Goal: Task Accomplishment & Management: Use online tool/utility

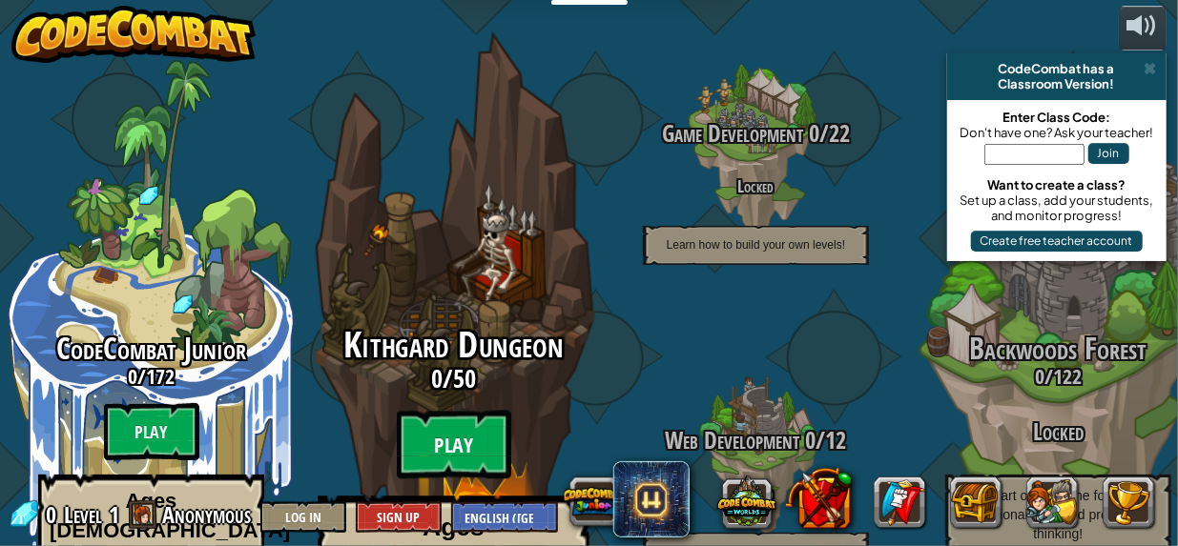
click at [443, 411] on btn "Play" at bounding box center [454, 445] width 114 height 69
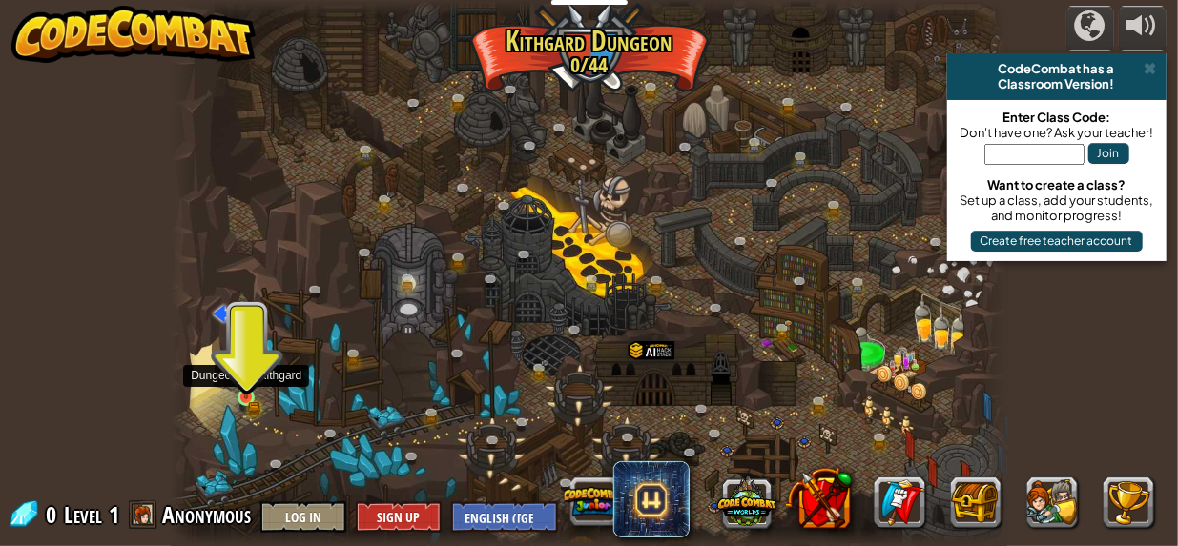
click at [248, 393] on img at bounding box center [245, 379] width 19 height 41
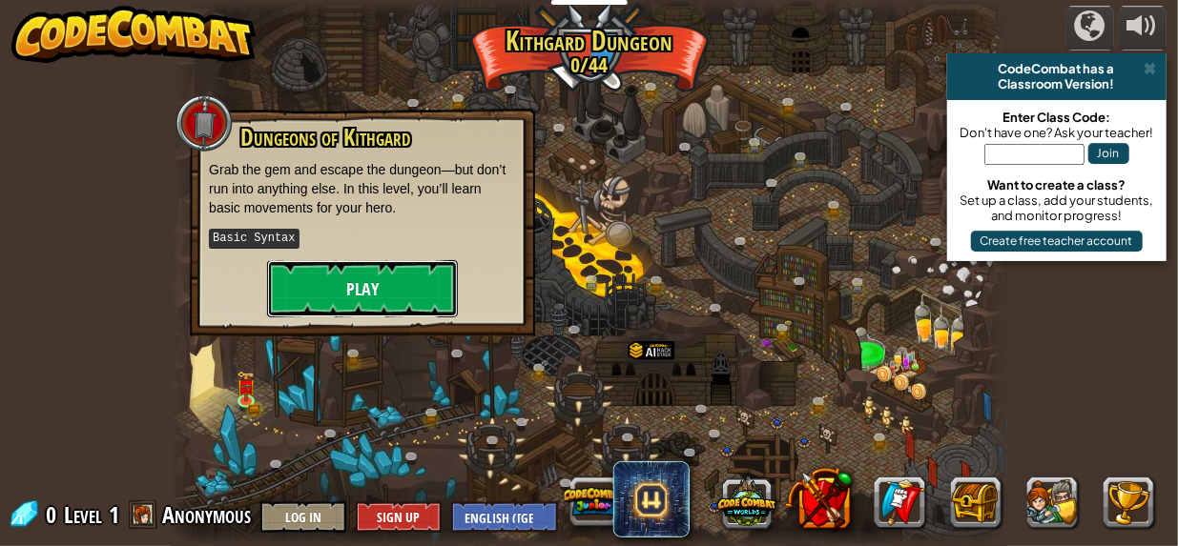
click at [390, 287] on button "Play" at bounding box center [362, 288] width 191 height 57
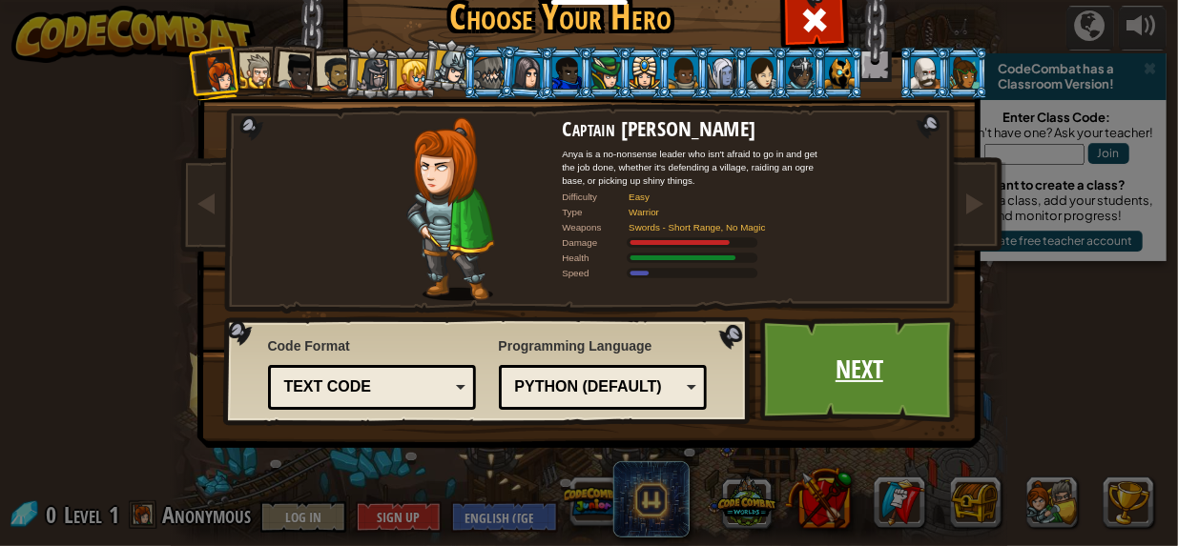
click at [841, 379] on link "Next" at bounding box center [859, 370] width 199 height 105
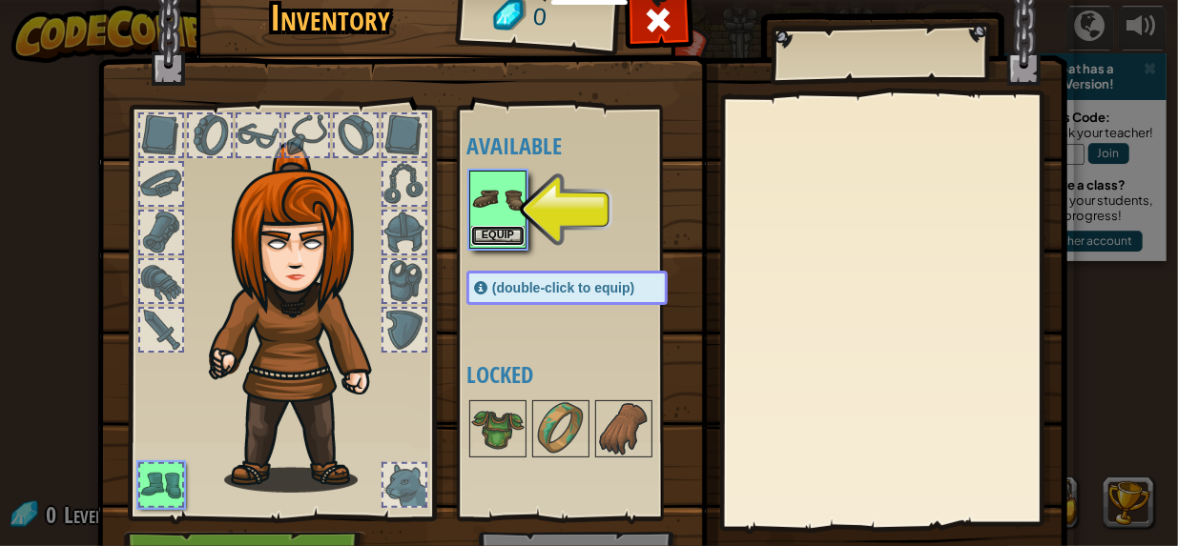
click at [491, 235] on button "Equip" at bounding box center [497, 236] width 53 height 20
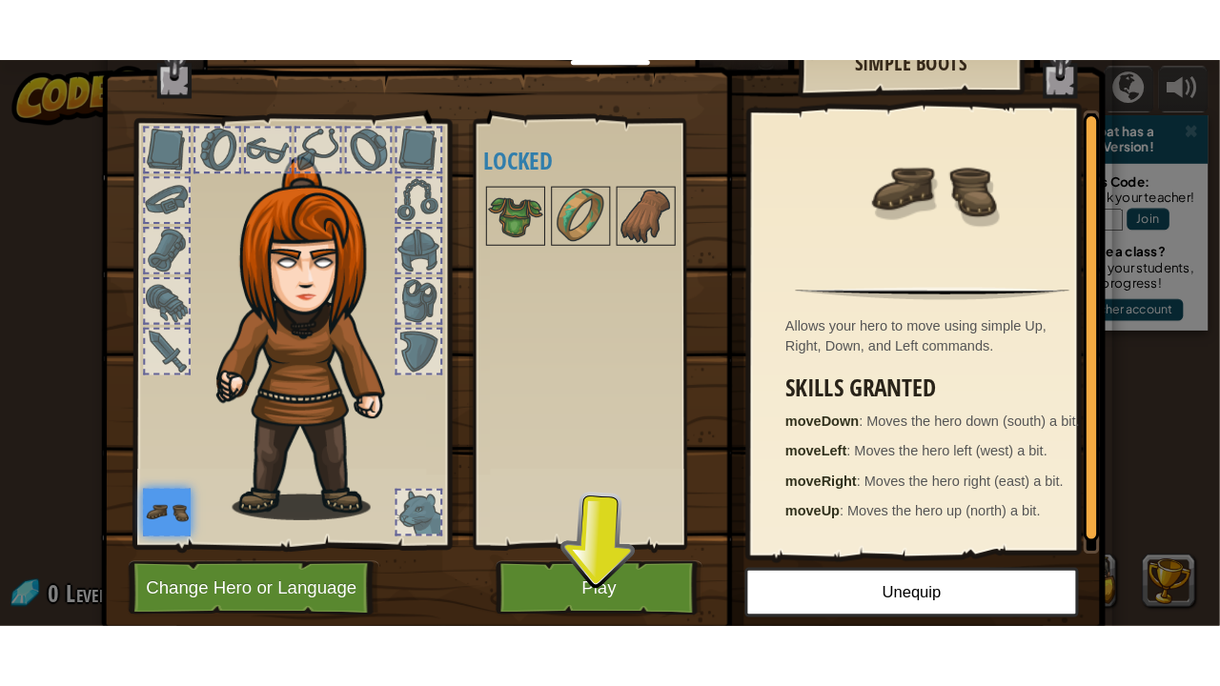
scroll to position [56, 0]
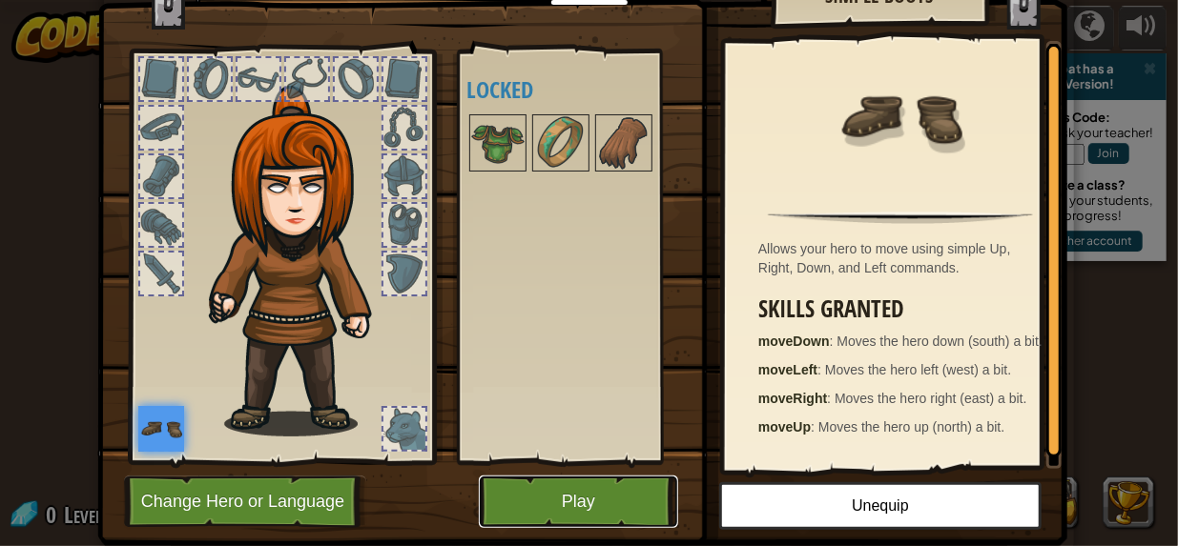
click at [512, 494] on button "Play" at bounding box center [578, 502] width 199 height 52
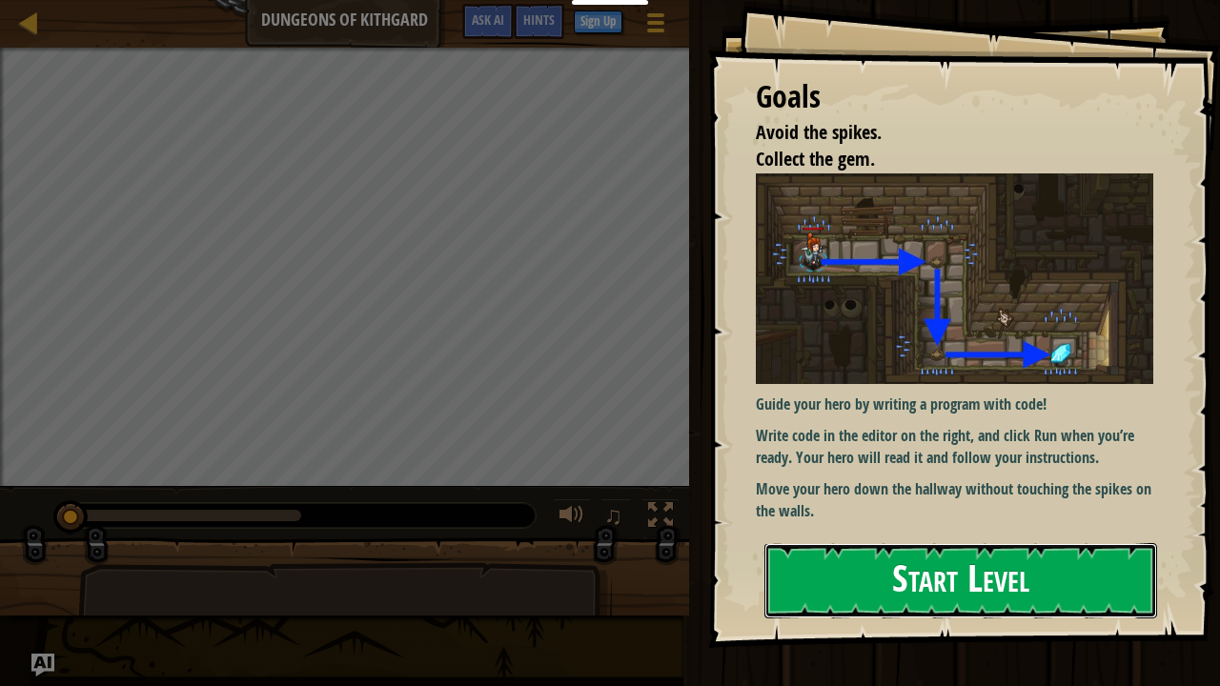
click at [906, 545] on button "Start Level" at bounding box center [961, 580] width 393 height 75
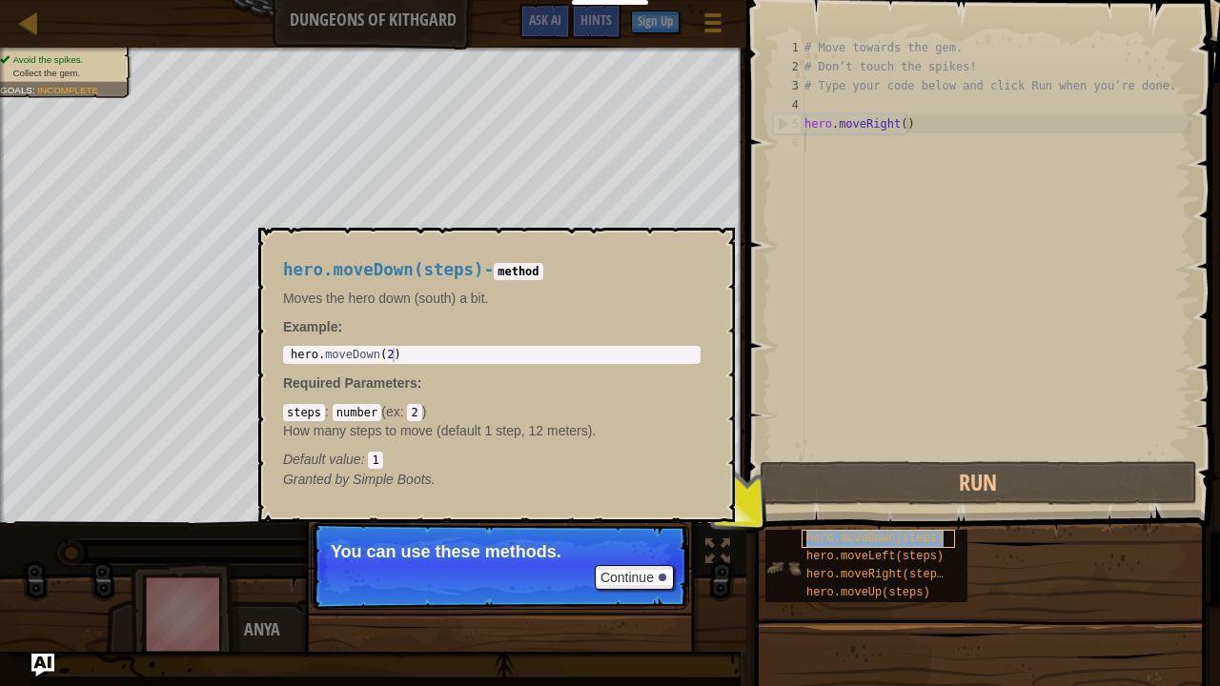
click at [814, 535] on span "hero.moveDown(steps)" at bounding box center [875, 538] width 137 height 13
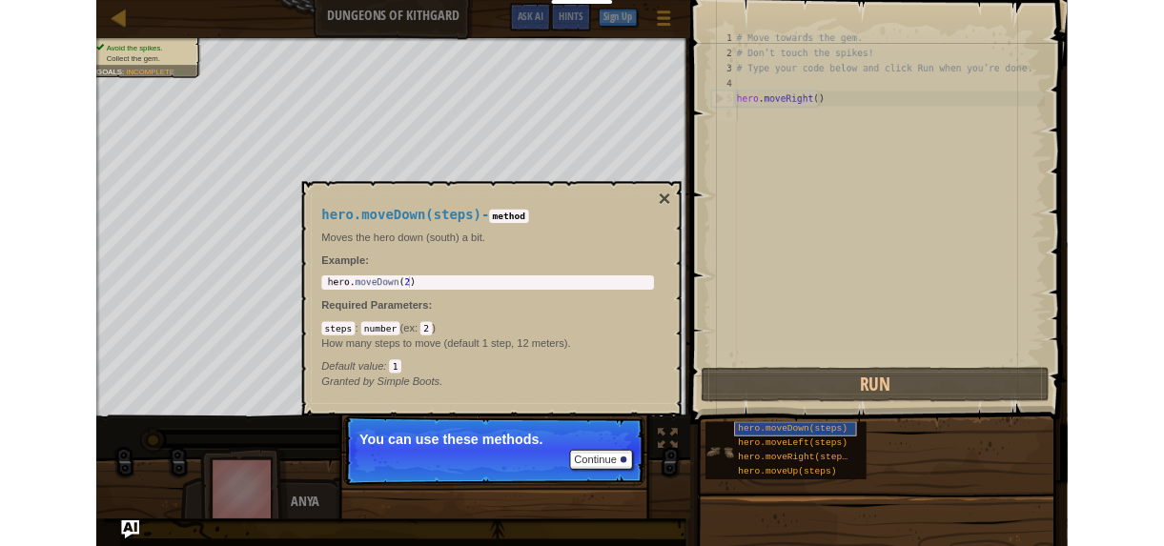
scroll to position [9, 0]
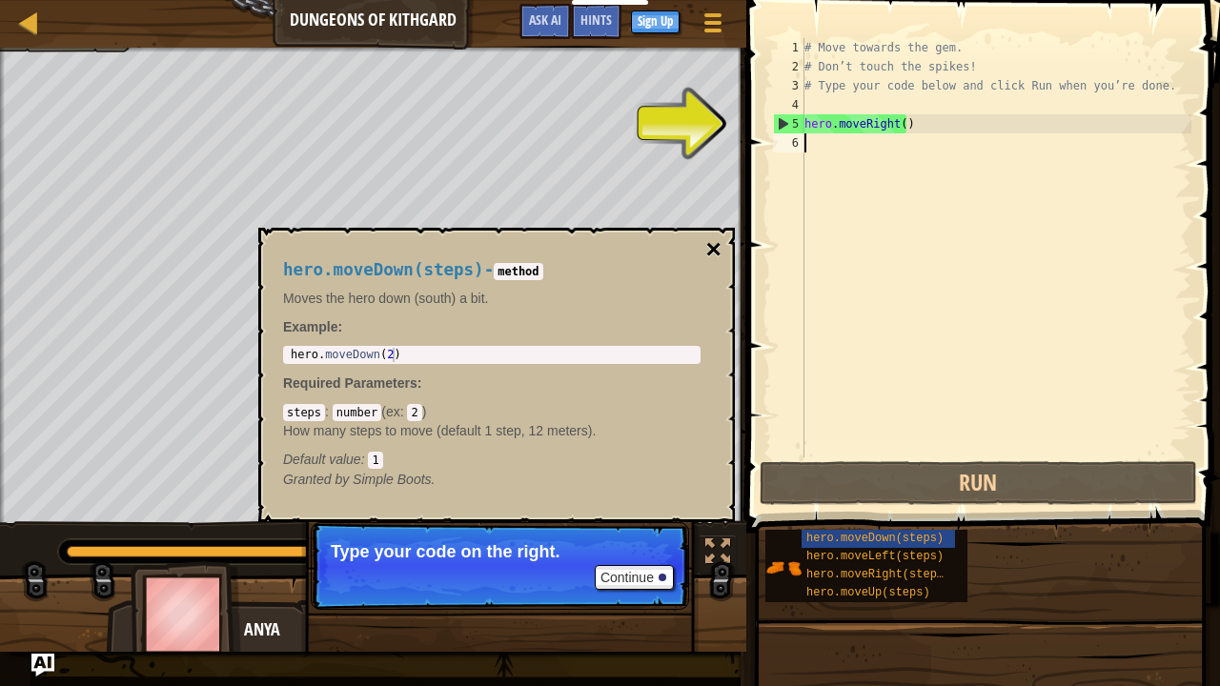
click at [707, 261] on button "×" at bounding box center [714, 249] width 15 height 27
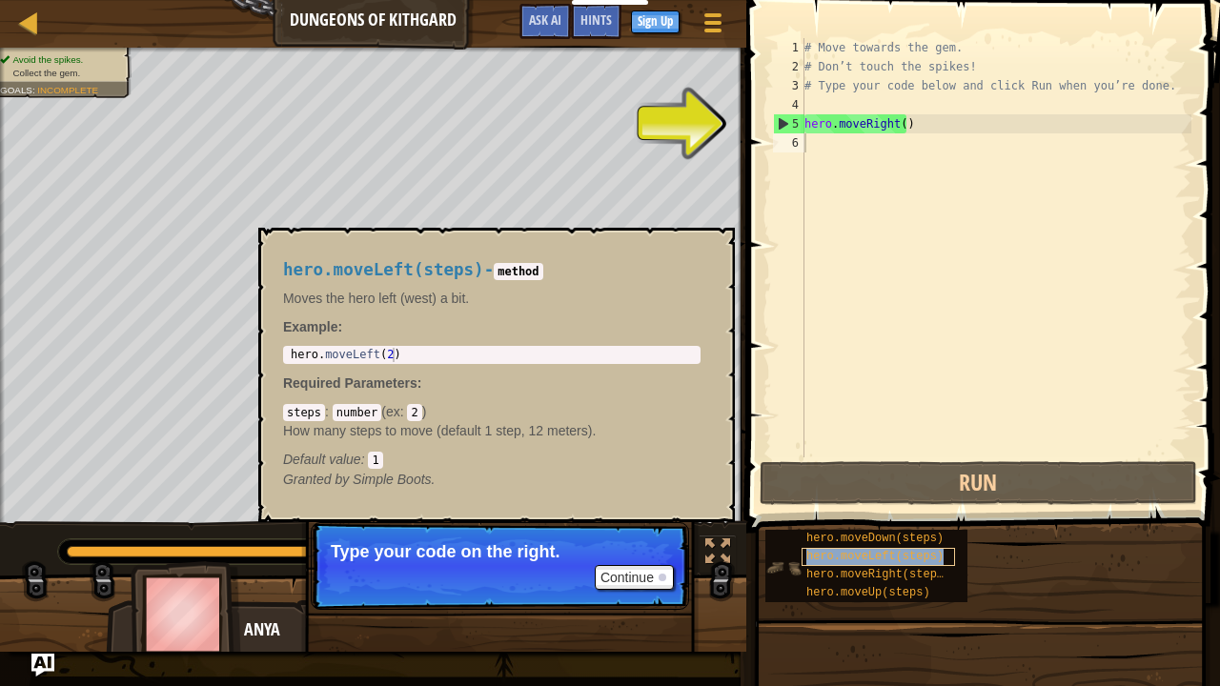
click at [851, 545] on span "hero.moveLeft(steps)" at bounding box center [875, 556] width 137 height 13
click at [979, 545] on div "hero.moveDown(steps) hero.moveLeft(steps) hero.moveRight(steps) hero.moveUp(ste…" at bounding box center [986, 566] width 442 height 74
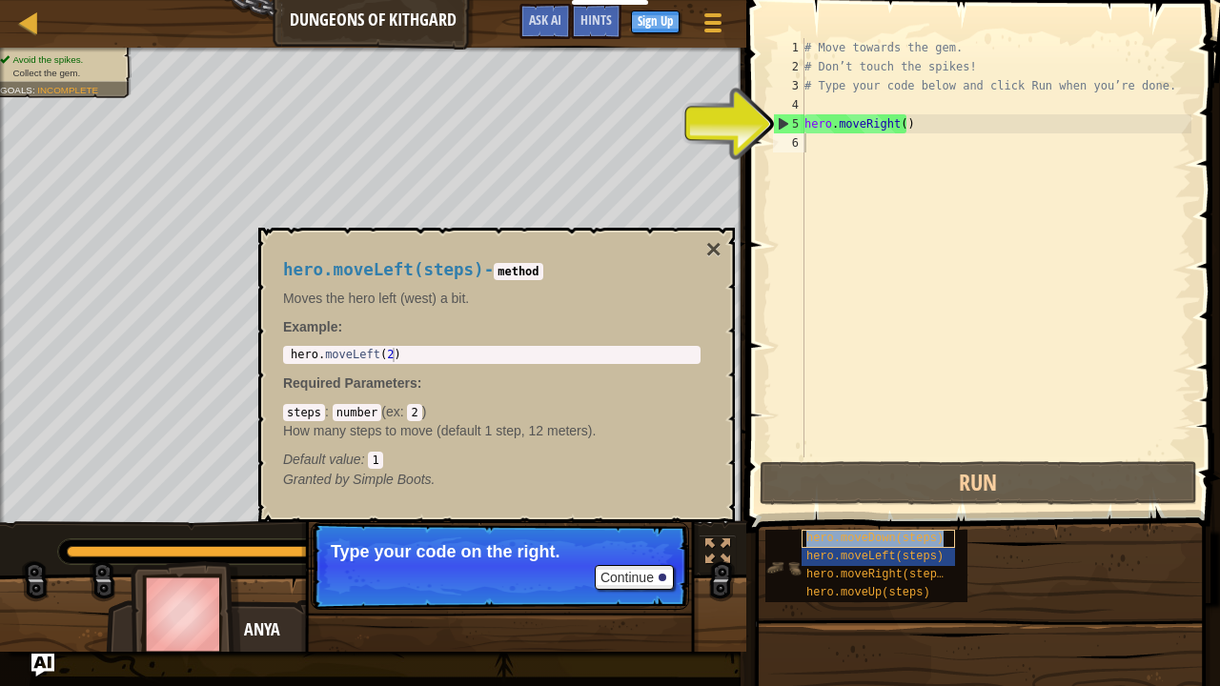
click at [927, 538] on span "hero.moveDown(steps)" at bounding box center [875, 538] width 137 height 13
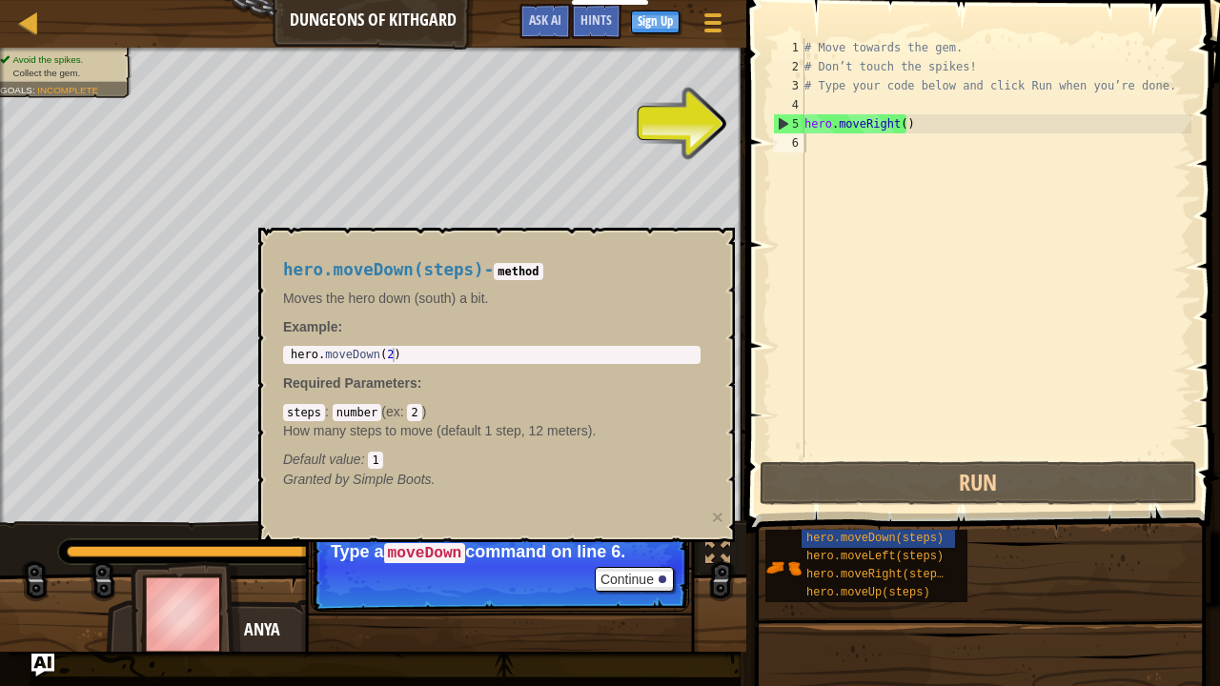
click at [1146, 545] on div "hero.moveDown(steps) hero.moveLeft(steps) hero.moveRight(steps) hero.moveUp(ste…" at bounding box center [986, 566] width 442 height 74
click at [882, 539] on span "hero.moveDown(steps)" at bounding box center [875, 538] width 137 height 13
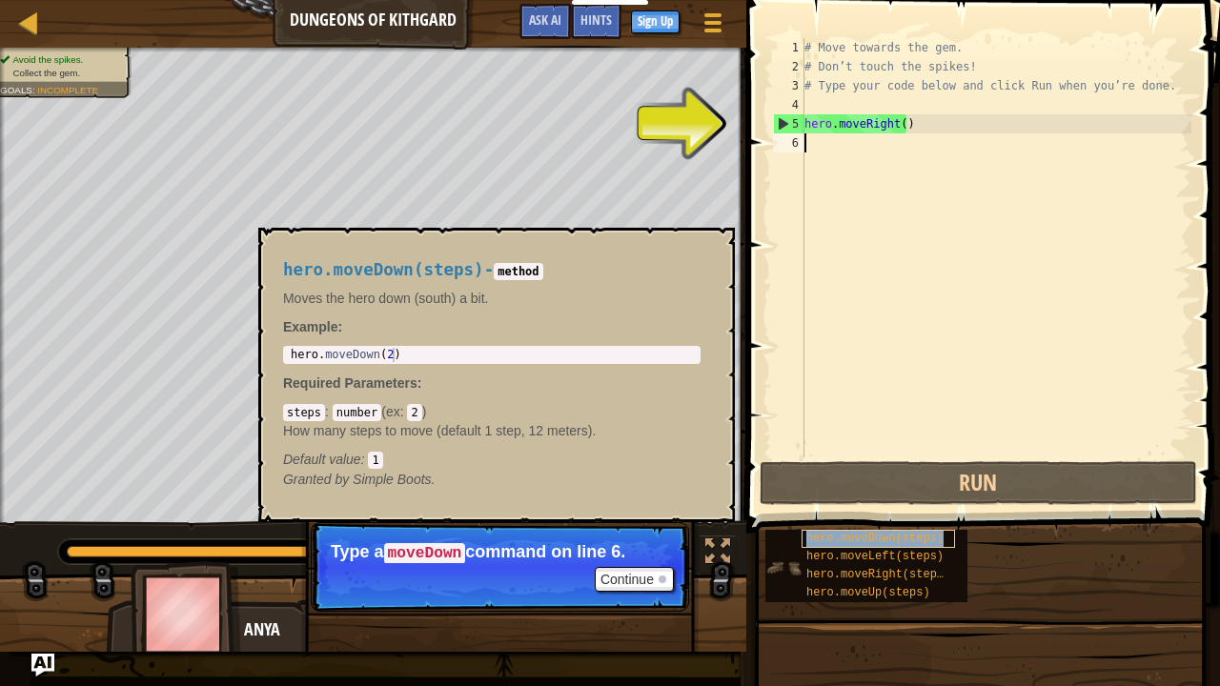
click at [870, 535] on span "hero.moveDown(steps)" at bounding box center [875, 538] width 137 height 13
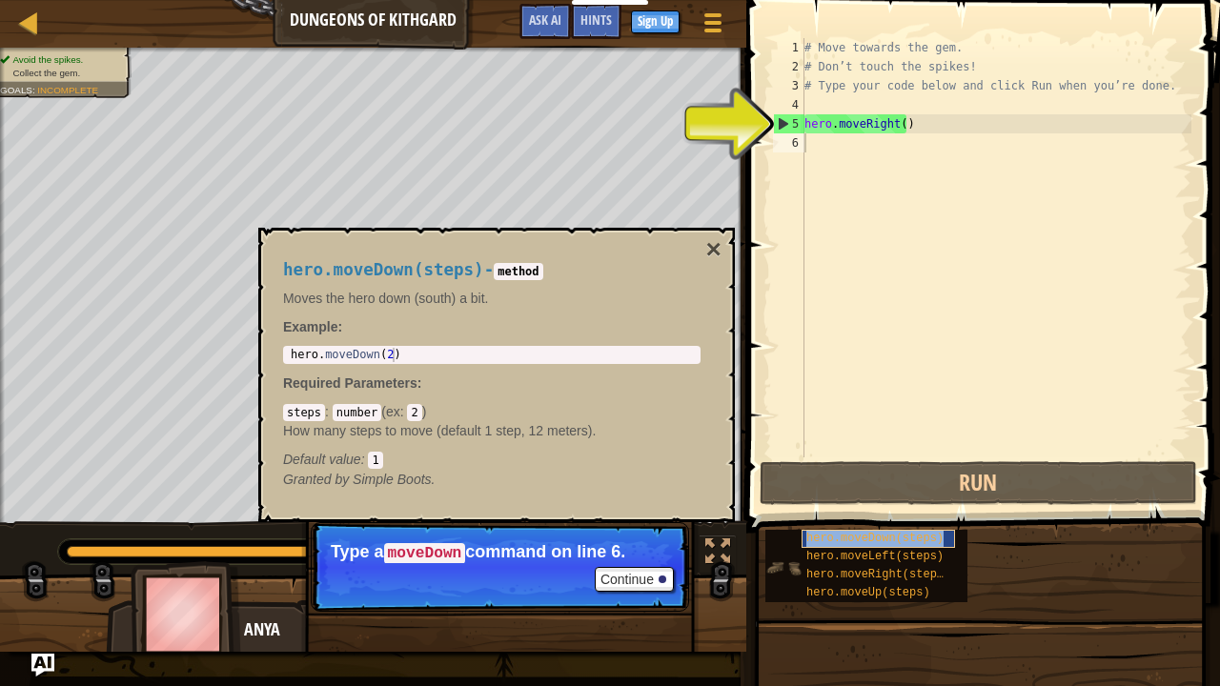
click at [870, 535] on span "hero.moveDown(steps)" at bounding box center [875, 538] width 137 height 13
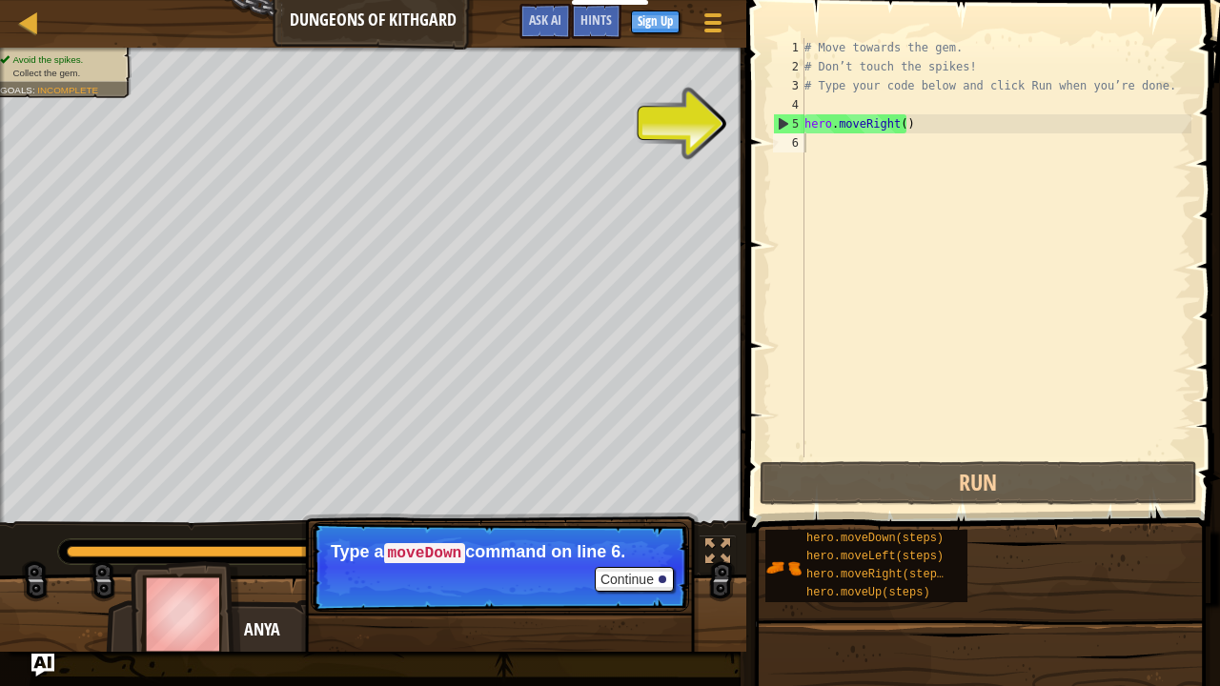
click at [1056, 545] on div "hero.moveDown(steps) hero.moveLeft(steps) hero.moveRight(steps) hero.moveUp(ste…" at bounding box center [986, 566] width 442 height 74
click at [632, 545] on button "Continue" at bounding box center [634, 579] width 79 height 25
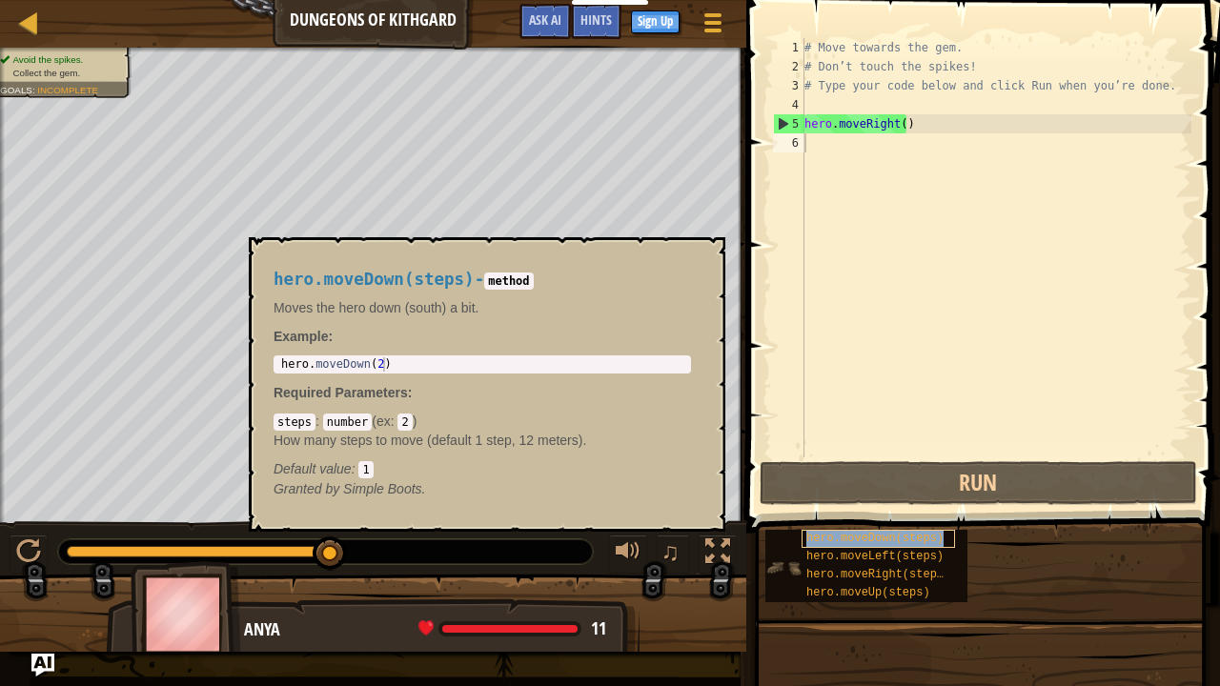
click at [843, 536] on span "hero.moveDown(steps)" at bounding box center [875, 538] width 137 height 13
click at [1063, 545] on div "hero.moveDown(steps) hero.moveLeft(steps) hero.moveRight(steps) hero.moveUp(ste…" at bounding box center [986, 566] width 442 height 74
click at [883, 540] on span "hero.moveDown(steps)" at bounding box center [875, 538] width 137 height 13
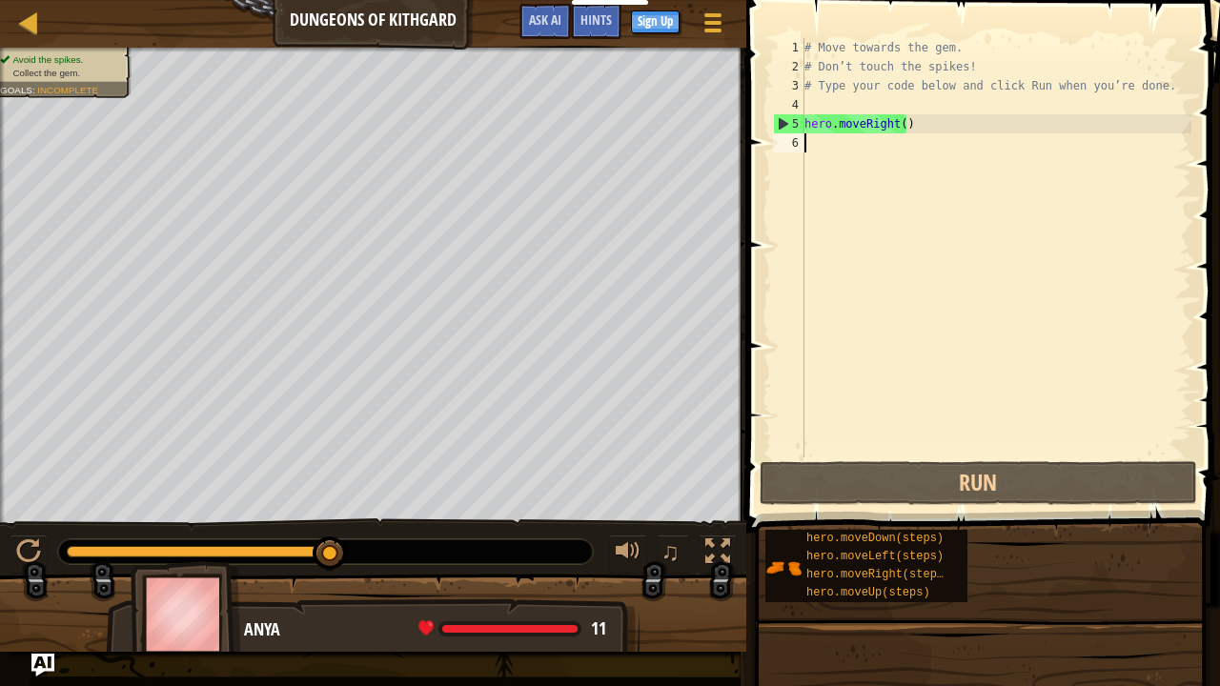
click at [856, 144] on div "# Move towards the gem. # Don’t touch the spikes! # Type your code below and cl…" at bounding box center [996, 267] width 391 height 458
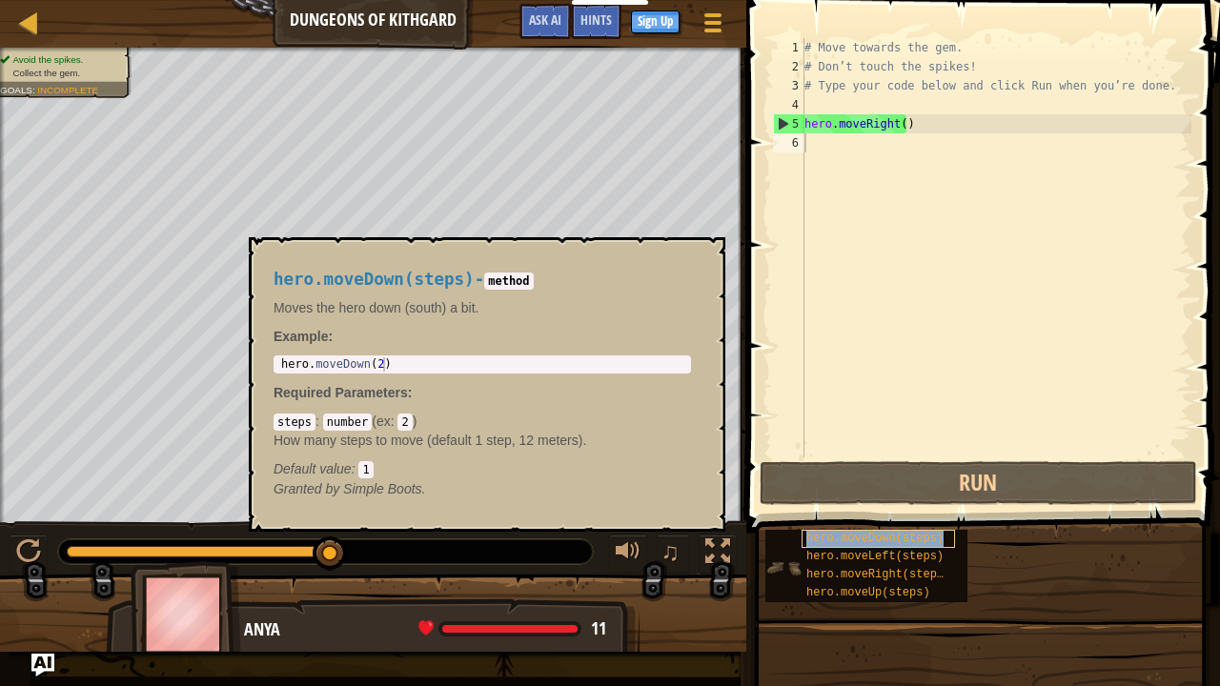
click at [854, 536] on span "hero.moveDown(steps)" at bounding box center [875, 538] width 137 height 13
click at [852, 143] on div "# Move towards the gem. # Don’t touch the spikes! # Type your code below and cl…" at bounding box center [996, 267] width 391 height 458
click at [866, 538] on span "hero.moveDown(steps)" at bounding box center [875, 538] width 137 height 13
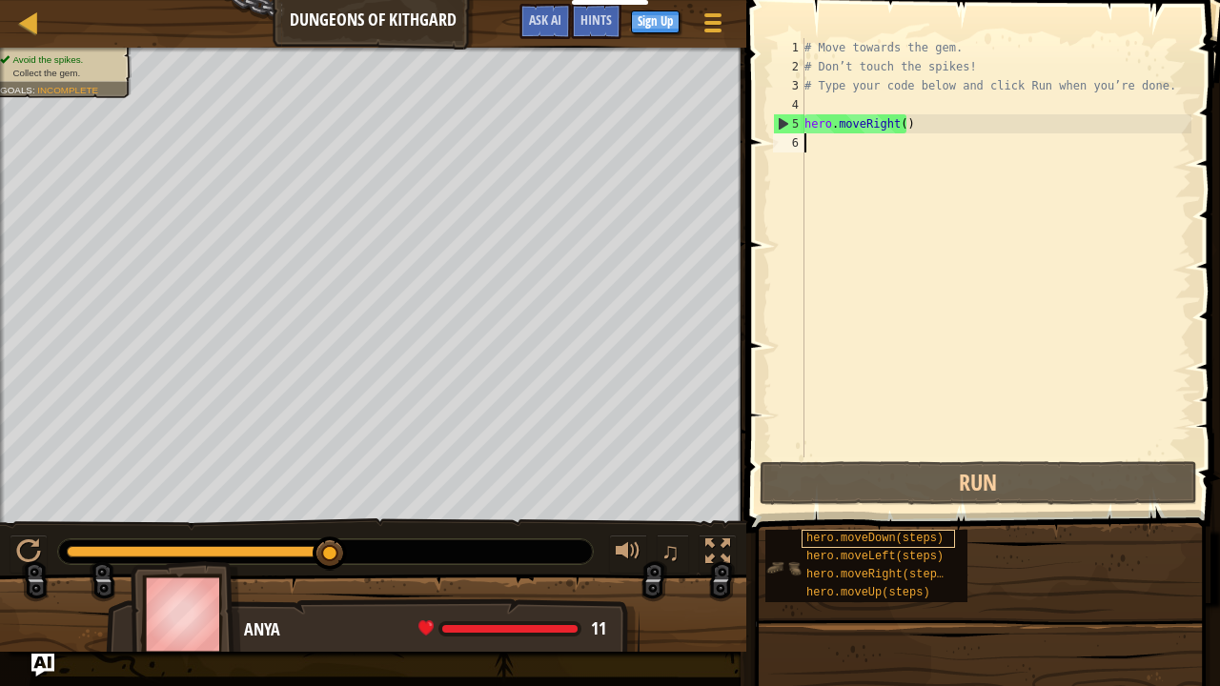
click at [866, 538] on span "hero.moveDown(steps)" at bounding box center [875, 538] width 137 height 13
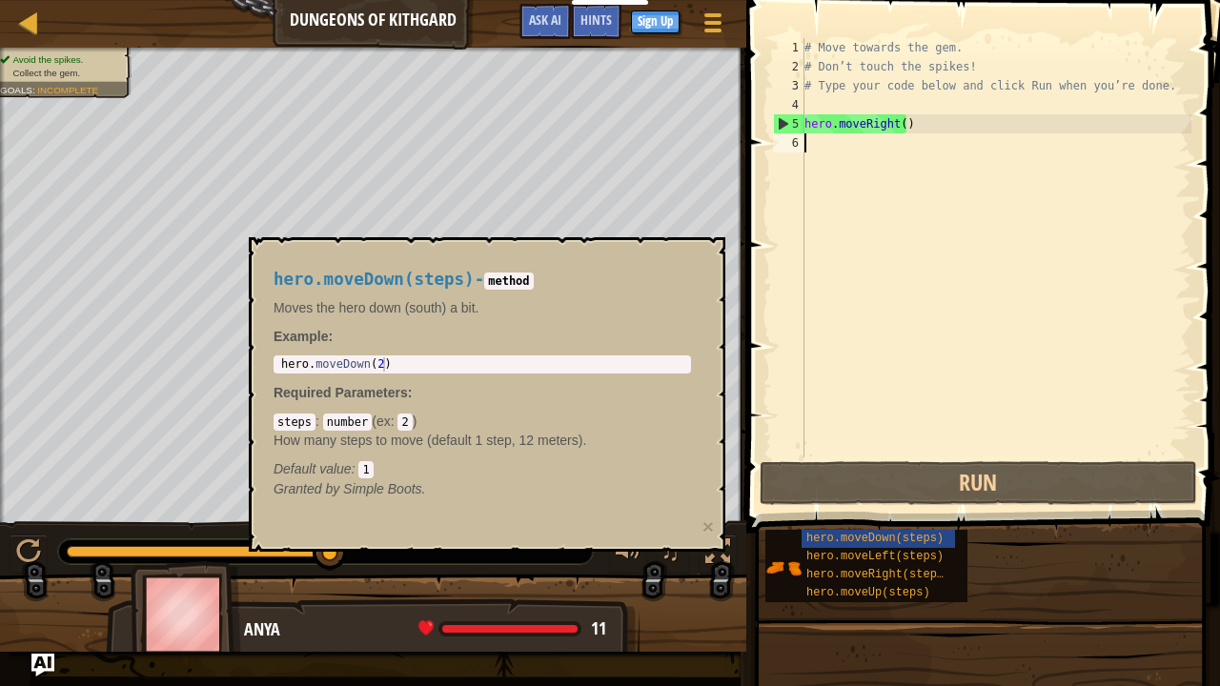
type textarea "hero.moveDown(2)"
drag, startPoint x: 382, startPoint y: 360, endPoint x: 273, endPoint y: 358, distance: 109.7
click at [273, 358] on div "hero.moveDown(steps) - method Moves the hero down (south) a bit. Example : hero…" at bounding box center [482, 385] width 444 height 264
click at [839, 151] on div "# Move towards the gem. # Don’t touch the spikes! # Type your code below and cl…" at bounding box center [996, 267] width 391 height 458
paste textarea "hero.moveDown(2)"
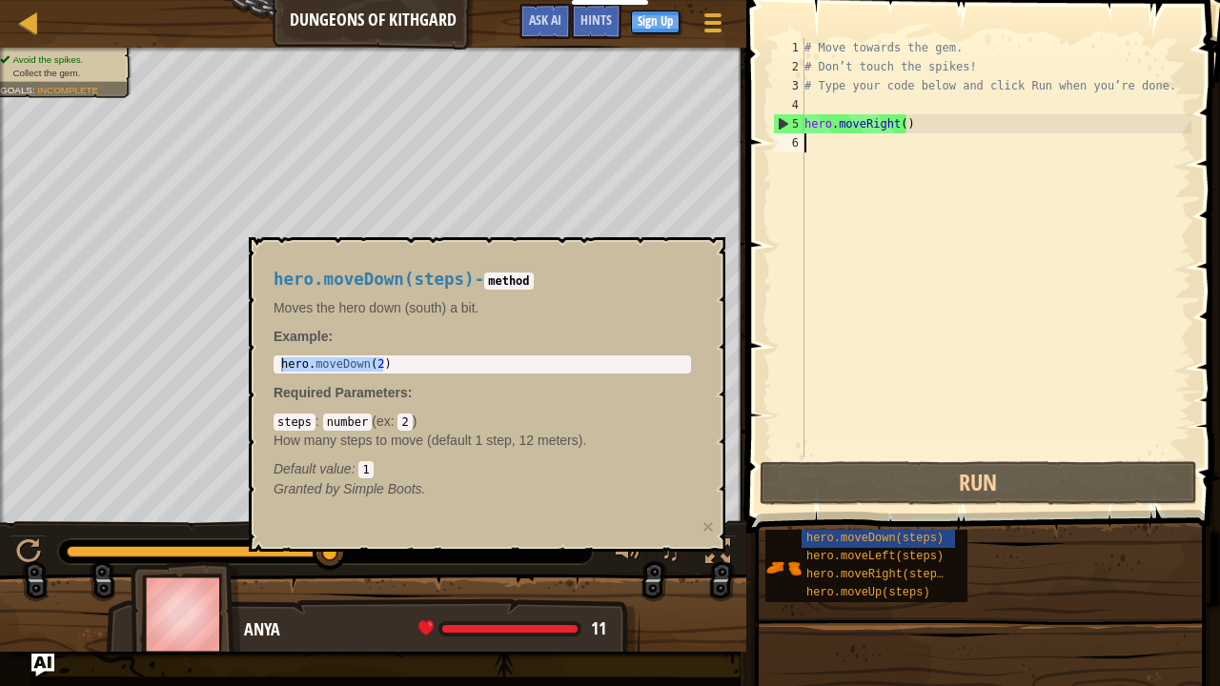
type textarea "hero.moveDown(2)"
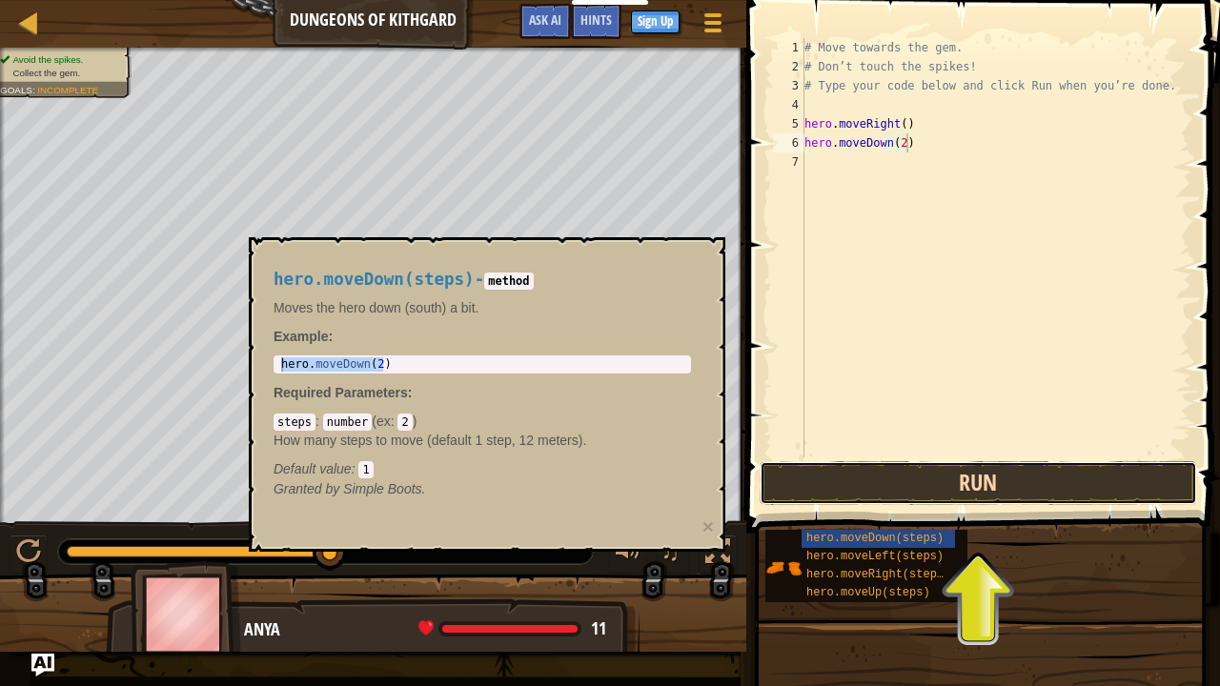
click at [1034, 484] on button "Run" at bounding box center [979, 483] width 438 height 44
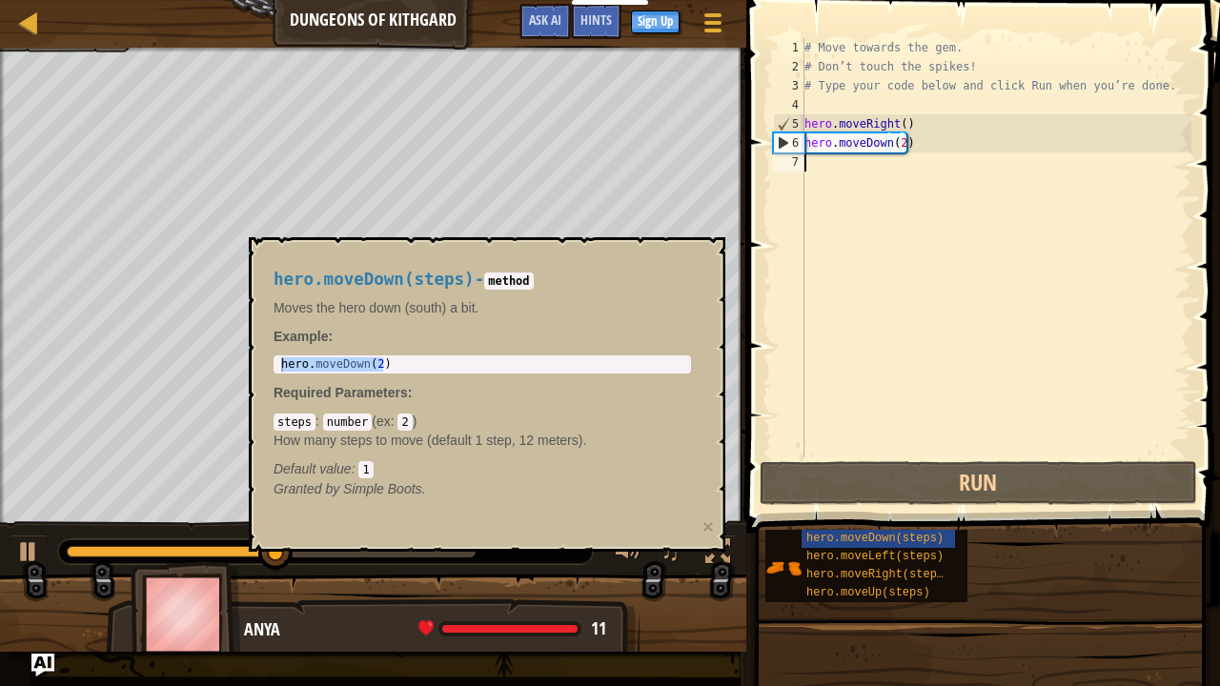
click at [871, 345] on div "# Move towards the gem. # Don’t touch the spikes! # Type your code below and cl…" at bounding box center [996, 267] width 391 height 458
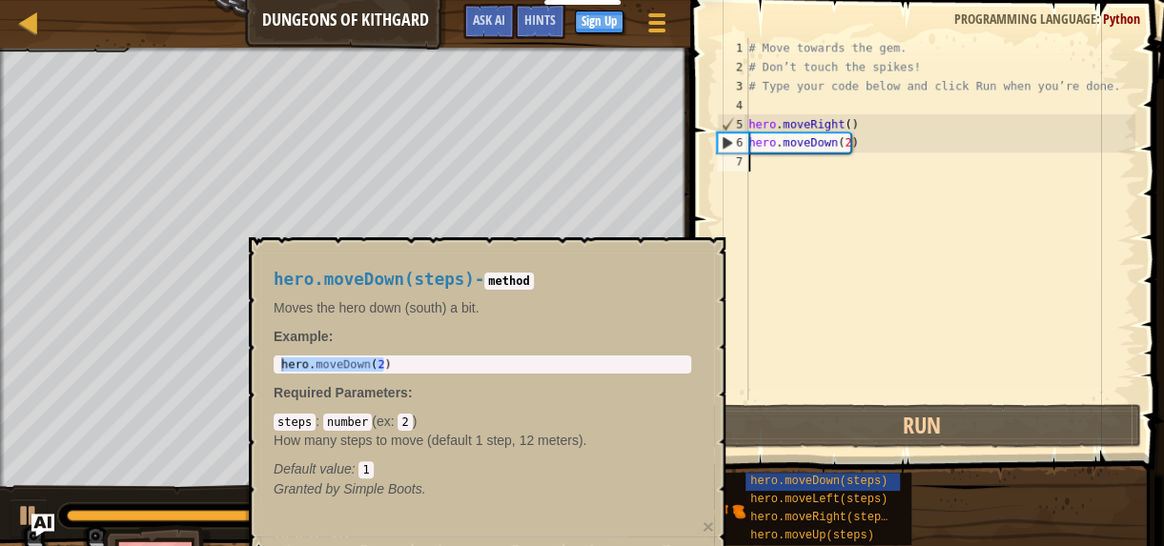
type textarea "`"
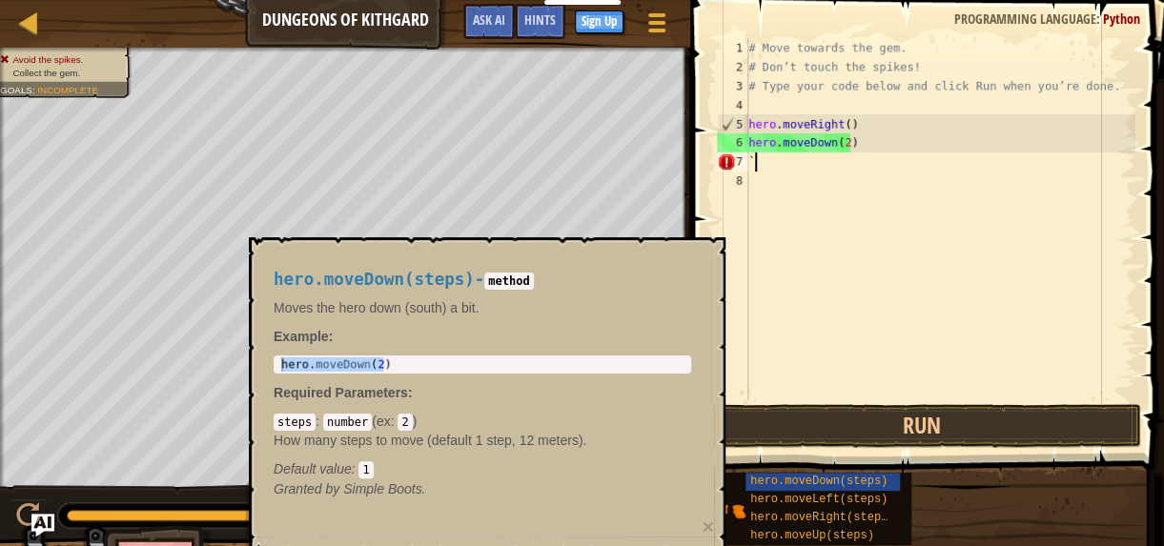
click at [939, 482] on div "hero.moveDown(steps) hero.moveLeft(steps) hero.moveRight(steps) hero.moveUp(ste…" at bounding box center [929, 509] width 442 height 74
click at [773, 352] on div "# Move towards the gem. # Don’t touch the spikes! # Type your code below and cl…" at bounding box center [940, 238] width 391 height 400
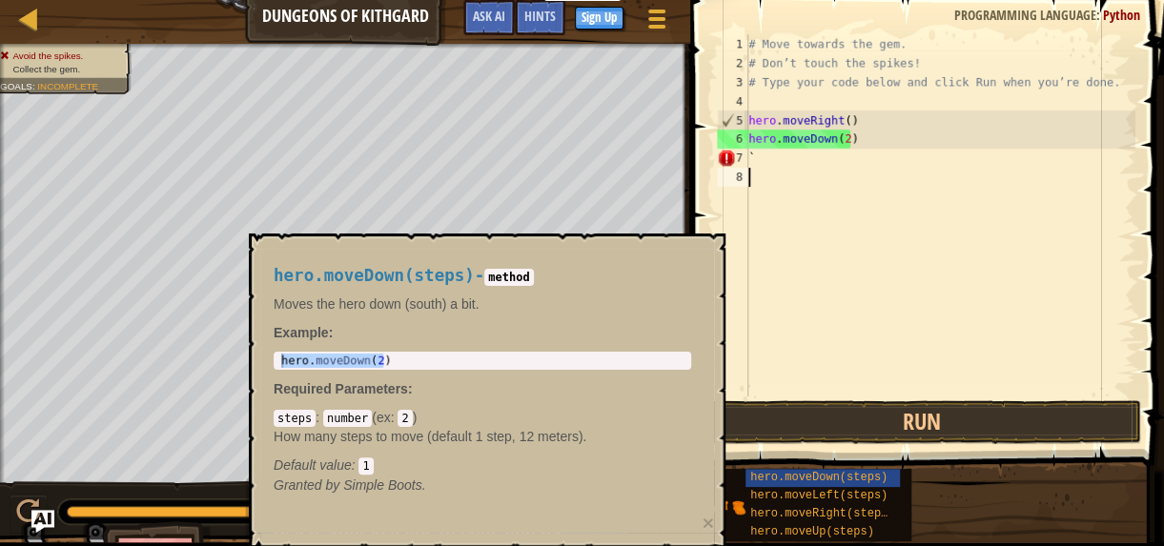
scroll to position [0, 0]
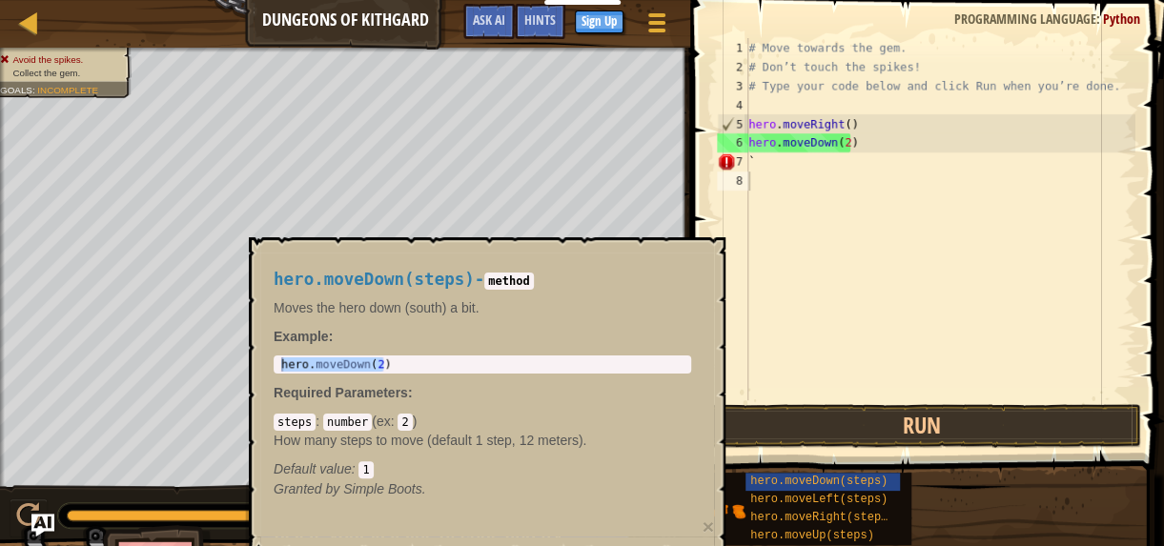
click at [478, 411] on div "hero.moveDown(steps) - method Moves the hero down (south) a bit. Example : hero…" at bounding box center [482, 385] width 444 height 264
click at [428, 263] on div "hero.moveDown(steps) - method Moves the hero down (south) a bit. Example : hero…" at bounding box center [482, 385] width 444 height 264
click at [516, 277] on code "method" at bounding box center [508, 281] width 49 height 17
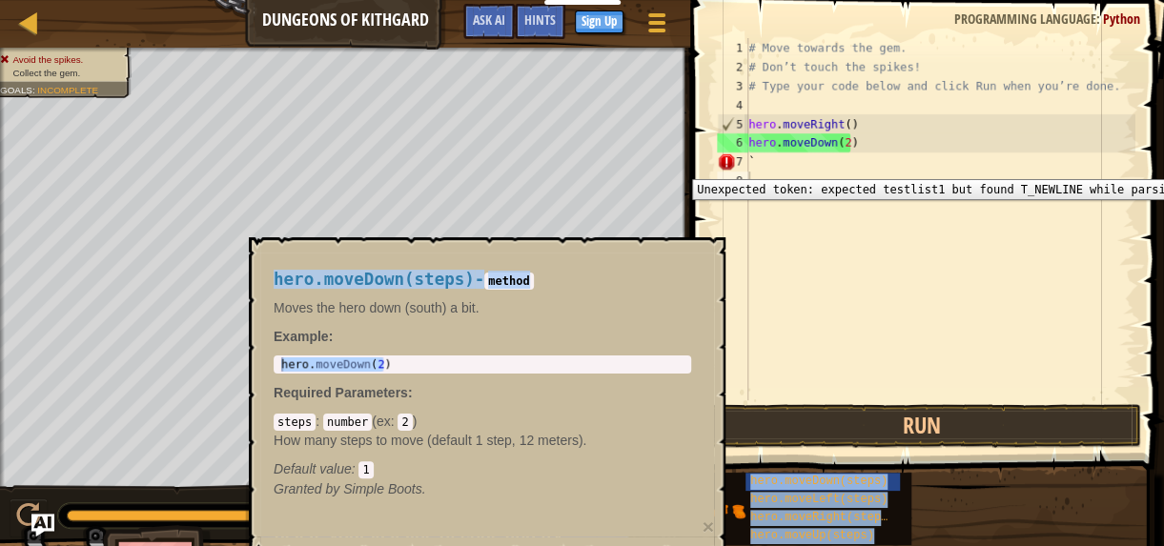
drag, startPoint x: 516, startPoint y: 277, endPoint x: 749, endPoint y: 161, distance: 261.0
click at [749, 0] on body "Educators Create Free Account School & District Solutions Teacher Toolkit Previ…" at bounding box center [582, 0] width 1164 height 0
